Goal: Task Accomplishment & Management: Use online tool/utility

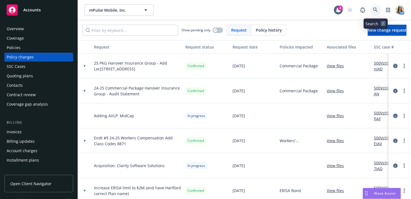
click at [374, 12] on icon at bounding box center [375, 9] width 5 height 5
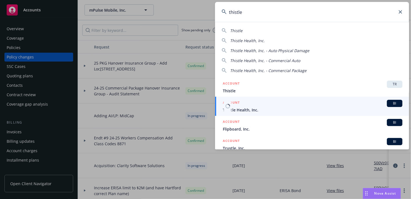
type input "thistle"
click at [249, 104] on div "ACCOUNT BI" at bounding box center [312, 103] width 179 height 7
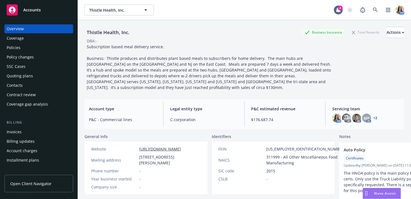
click at [27, 77] on div "Quoting plans" at bounding box center [20, 75] width 26 height 9
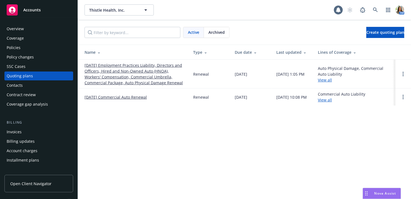
click at [121, 71] on link "[DATE] Employment Practices Liability, Directors and Officers, Hired and Non-Ow…" at bounding box center [134, 73] width 100 height 23
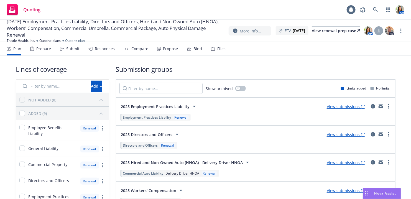
click at [219, 48] on div "Files" at bounding box center [221, 49] width 8 height 4
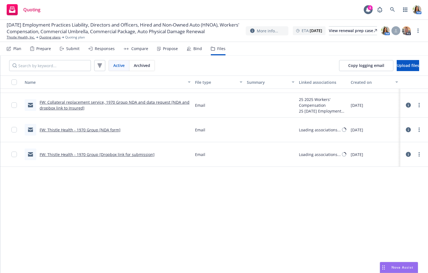
scroll to position [42, 0]
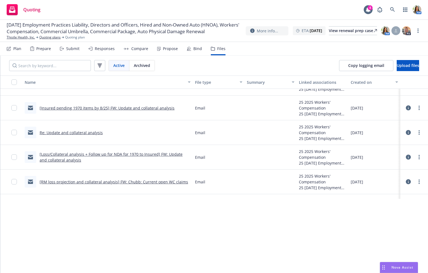
click at [17, 47] on div "Plan" at bounding box center [17, 49] width 8 height 4
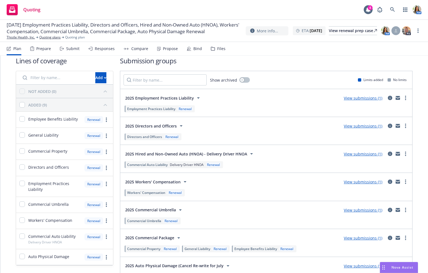
scroll to position [9, 0]
click at [404, 181] on link "more" at bounding box center [405, 181] width 7 height 7
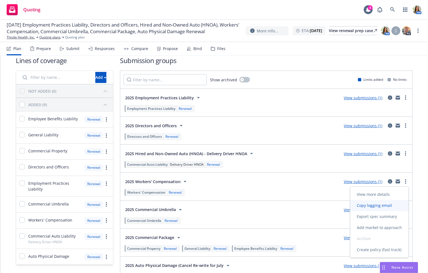
click at [370, 198] on span "Copy logging email" at bounding box center [374, 205] width 48 height 5
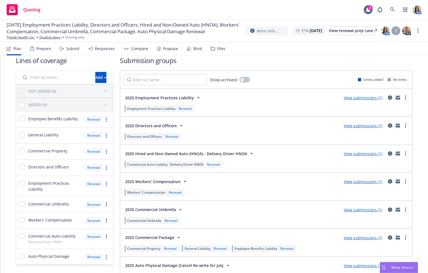
click at [221, 49] on div "Files" at bounding box center [221, 49] width 8 height 4
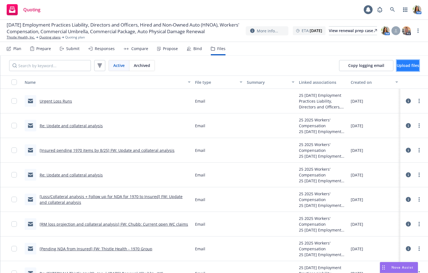
click at [404, 66] on span "Upload files" at bounding box center [407, 65] width 22 height 5
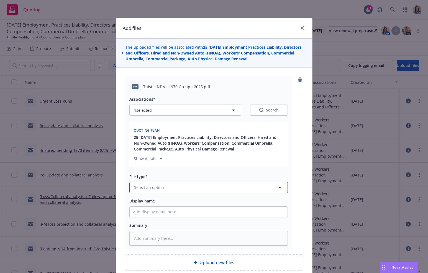
click at [153, 186] on span "Select an option" at bounding box center [149, 188] width 30 height 6
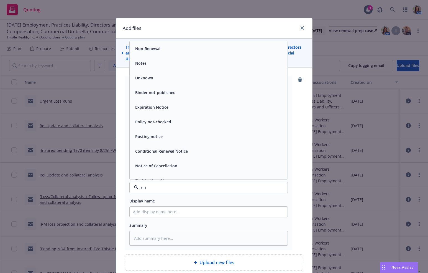
type input "non"
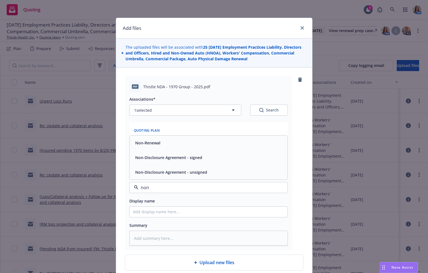
click at [179, 162] on div "Non-Disclosure Agreement - signed" at bounding box center [209, 157] width 158 height 15
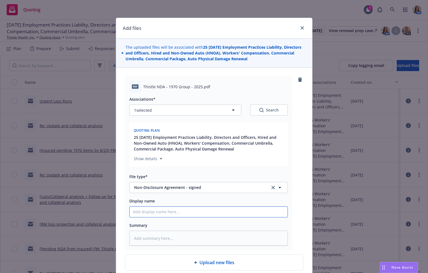
click at [158, 198] on input "Display name" at bounding box center [209, 212] width 158 height 11
type textarea "x"
type input "E"
type textarea "x"
type input "Ex"
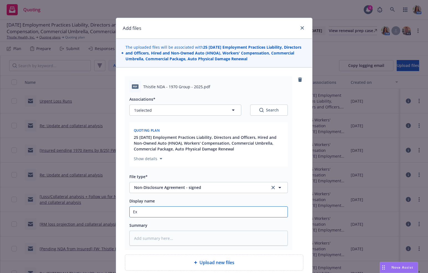
type textarea "x"
type input "Exe"
type textarea "x"
type input "Exec"
type textarea "x"
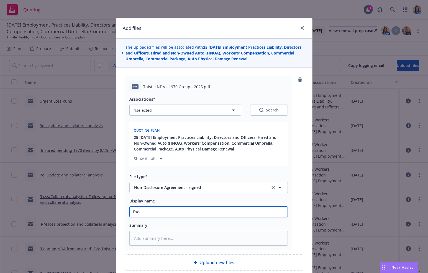
type input "Execu"
type textarea "x"
type input "Execut"
type textarea "x"
type input "Execute"
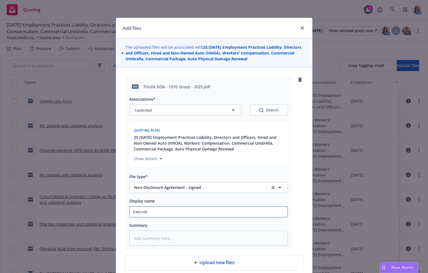
type textarea "x"
type input "Executed"
type textarea "x"
type input "Executed"
type textarea "x"
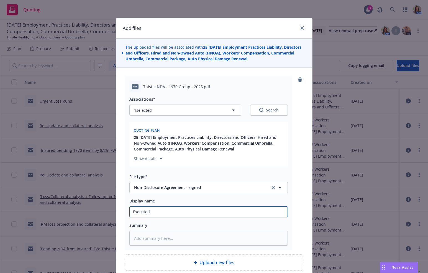
type input "Executed N"
type textarea "x"
type input "Executed ND"
type textarea "x"
type input "Executed NDA"
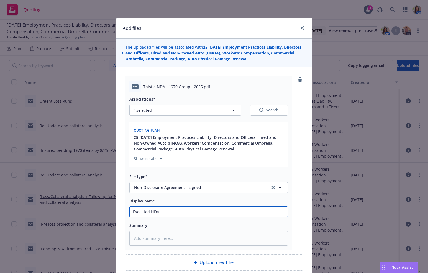
type textarea "x"
type input "Executed NDA"
type textarea "x"
type input "Executed NDA f"
type textarea "x"
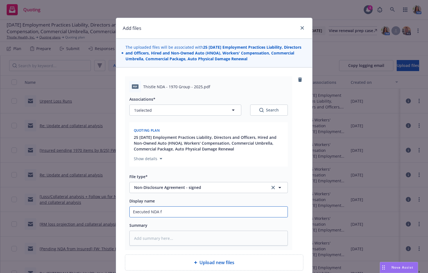
type input "Executed NDA fo"
type textarea "x"
type input "Executed NDA for"
type textarea "x"
type input "Executed NDA for"
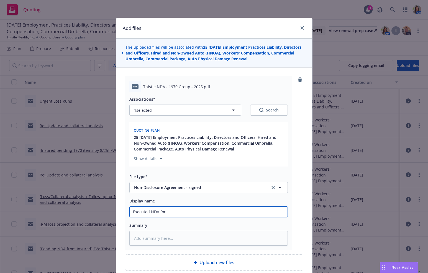
type textarea "x"
type input "Executed NDA for 1"
type textarea "x"
type input "Executed NDA for 19"
type textarea "x"
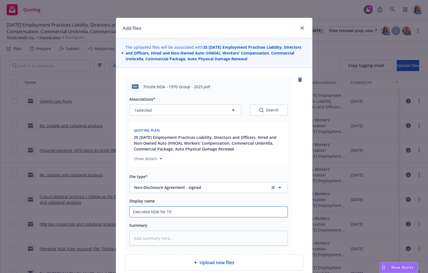
type input "Executed NDA for 197"
type textarea "x"
type input "Executed NDA for 1970"
type textarea "x"
type input "Executed NDA for 1970 G"
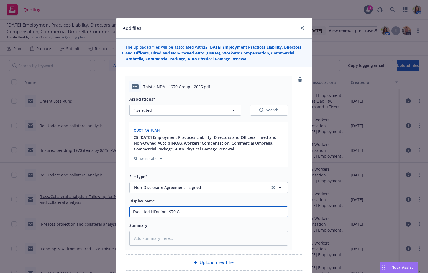
type textarea "x"
type input "Executed NDA for 1970 Gr"
type textarea "x"
type input "Executed NDA for 1970 Gro"
type textarea "x"
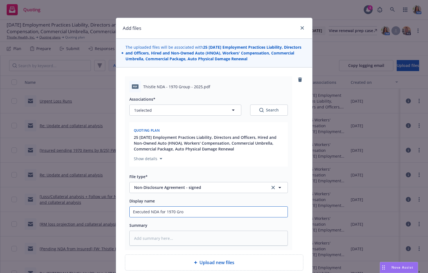
type input "Executed NDA for 1970 Grou"
type textarea "x"
type input "Executed NDA for 1970 Group"
type textarea "x"
type input "Executed NDA for 1970 Group"
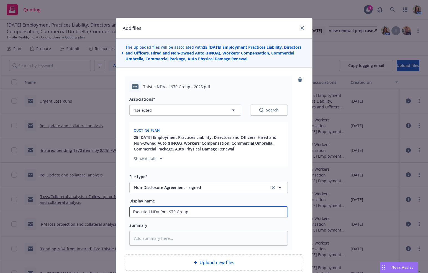
type textarea "x"
type input "Executed NDA for 1970 Group ("
type textarea "x"
type input "Executed NDA for 1970 Group (C"
type textarea "x"
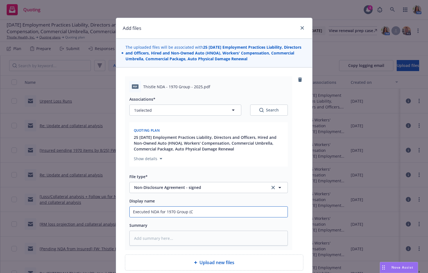
type input "Executed NDA for 1970 Group (Co"
type textarea "x"
type input "Executed NDA for 1970 Group (Col"
type textarea "x"
type input "Executed NDA for 1970 Group (Coll"
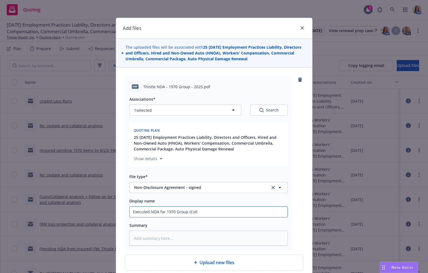
type textarea "x"
type input "Executed NDA for 1970 Group (Colla"
type textarea "x"
type input "Executed NDA for 1970 Group (Collat"
type textarea "x"
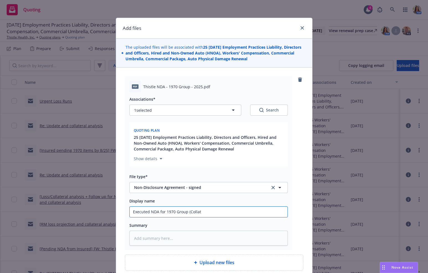
type input "Executed NDA for 1970 Group (Collate"
type textarea "x"
type input "Executed NDA for 1970 Group (Collatera"
type textarea "x"
type input "Executed NDA for 1970 Group (Collateral"
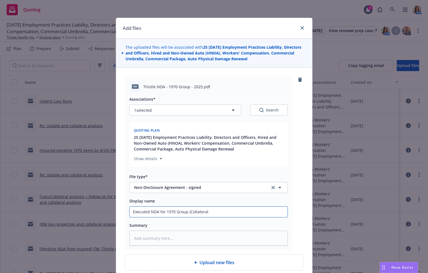
type textarea "x"
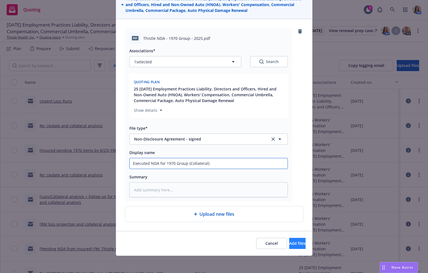
type input "Executed NDA for 1970 Group (Collateral)"
click at [295, 198] on span "Add files" at bounding box center [297, 243] width 16 height 5
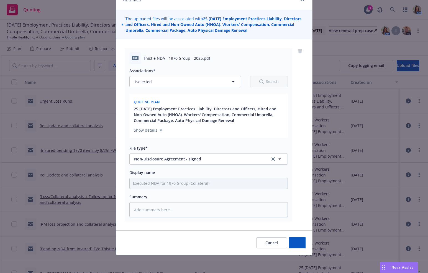
scroll to position [28, 0]
type textarea "x"
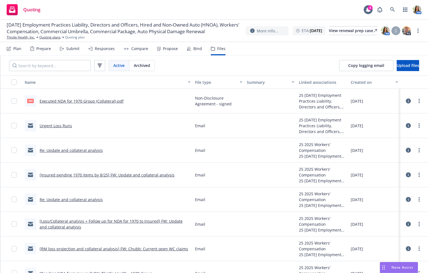
click at [14, 50] on div "Plan" at bounding box center [17, 49] width 8 height 4
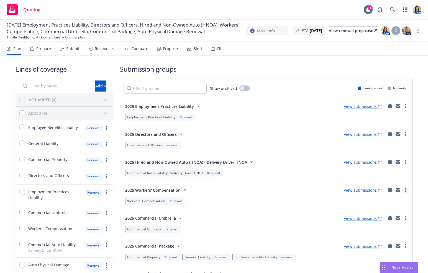
click at [405, 190] on circle "more" at bounding box center [405, 190] width 1 height 1
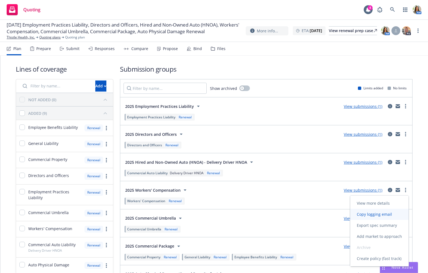
click at [386, 198] on link "Copy logging email" at bounding box center [379, 214] width 58 height 11
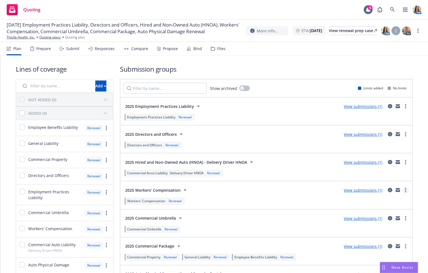
click at [405, 189] on icon "more" at bounding box center [405, 190] width 1 height 4
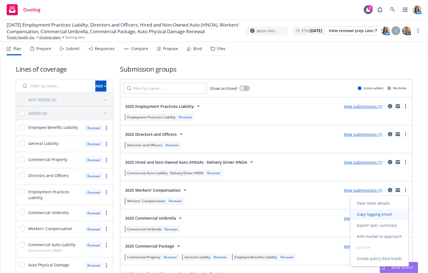
click at [389, 198] on span "Copy logging email" at bounding box center [374, 214] width 48 height 5
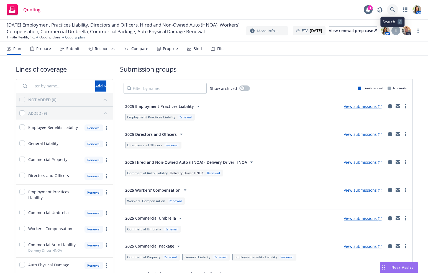
click at [393, 11] on icon at bounding box center [392, 9] width 5 height 5
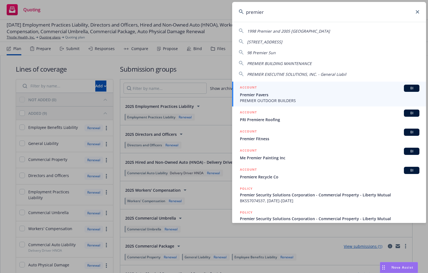
drag, startPoint x: 266, startPoint y: 12, endPoint x: 208, endPoint y: 12, distance: 58.4
click at [208, 12] on div "premier 1998 Premier and 2005 Moomba 5209 PREMIERE AVE LAKEWOOD, CA 90712-2715 …" at bounding box center [214, 136] width 428 height 273
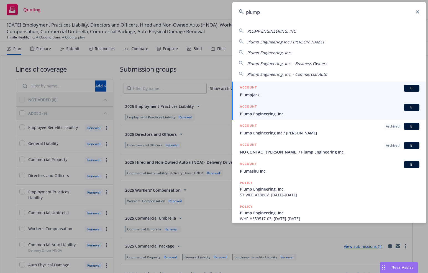
type input "plump"
click at [256, 112] on span "Plump Engineering, Inc." at bounding box center [329, 114] width 179 height 6
